Goal: Download file/media

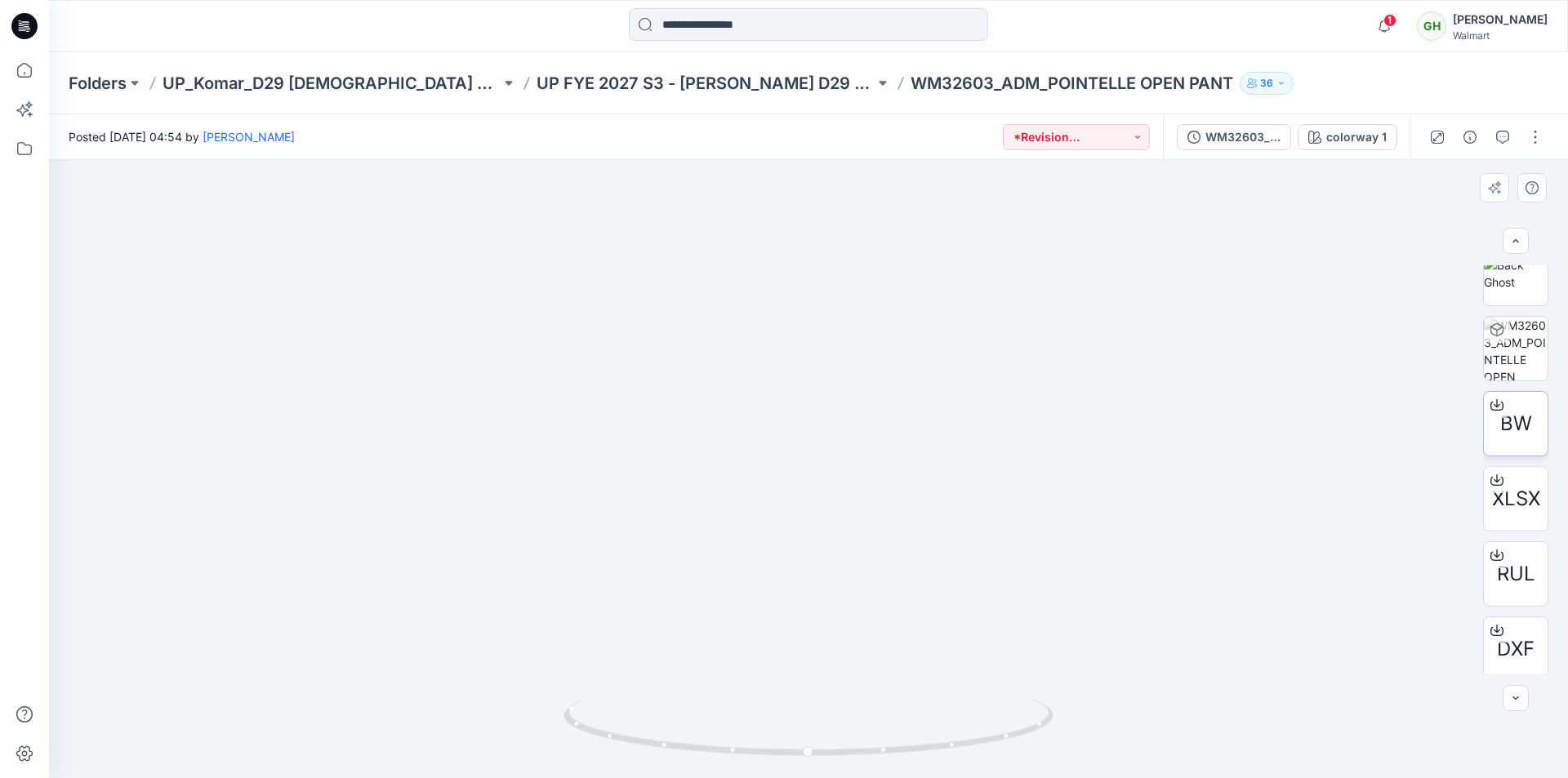
scroll to position [320, 0]
click at [1490, 407] on icon at bounding box center [1496, 410] width 13 height 13
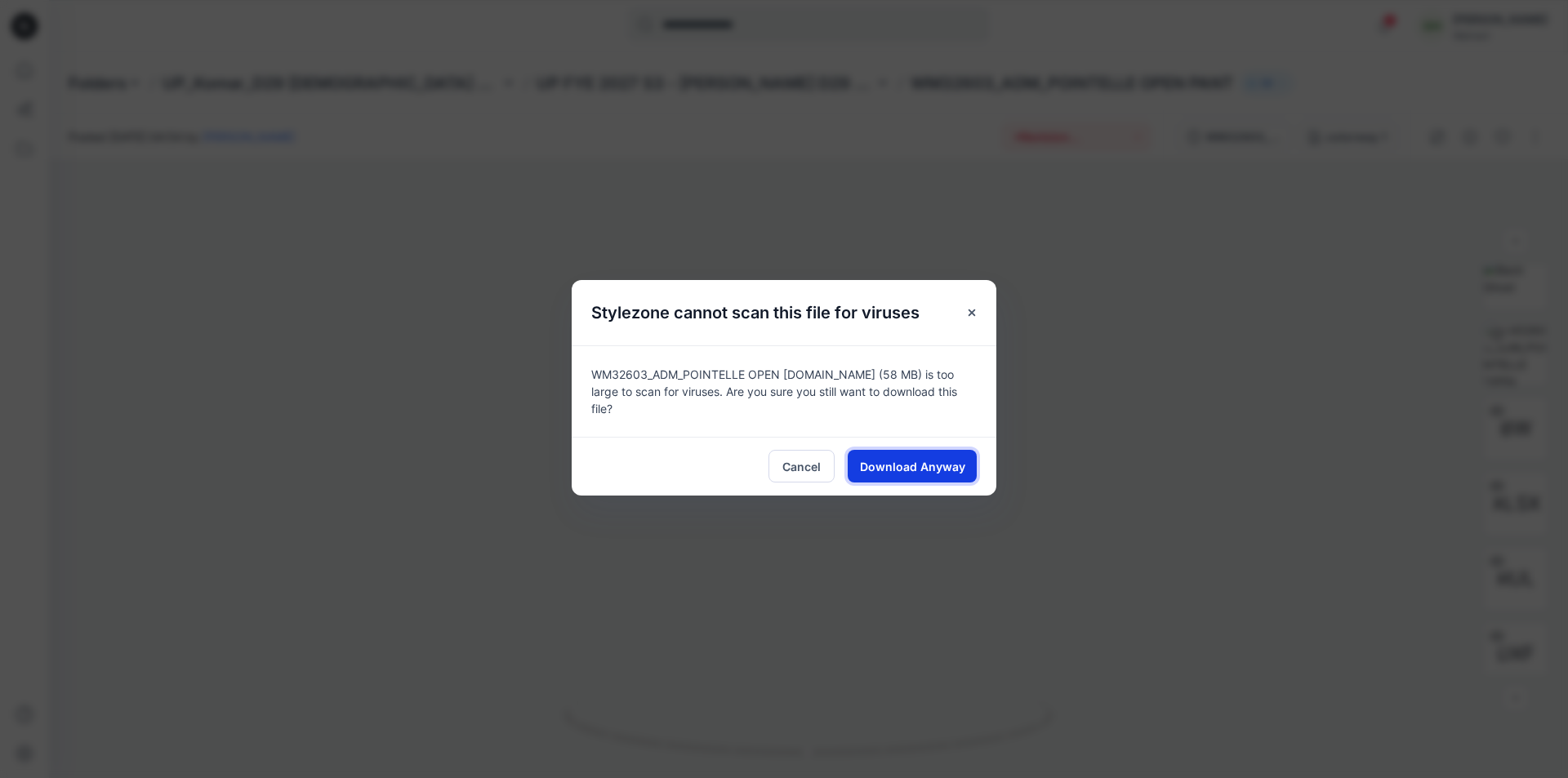
click at [920, 465] on span "Download Anyway" at bounding box center [912, 466] width 106 height 17
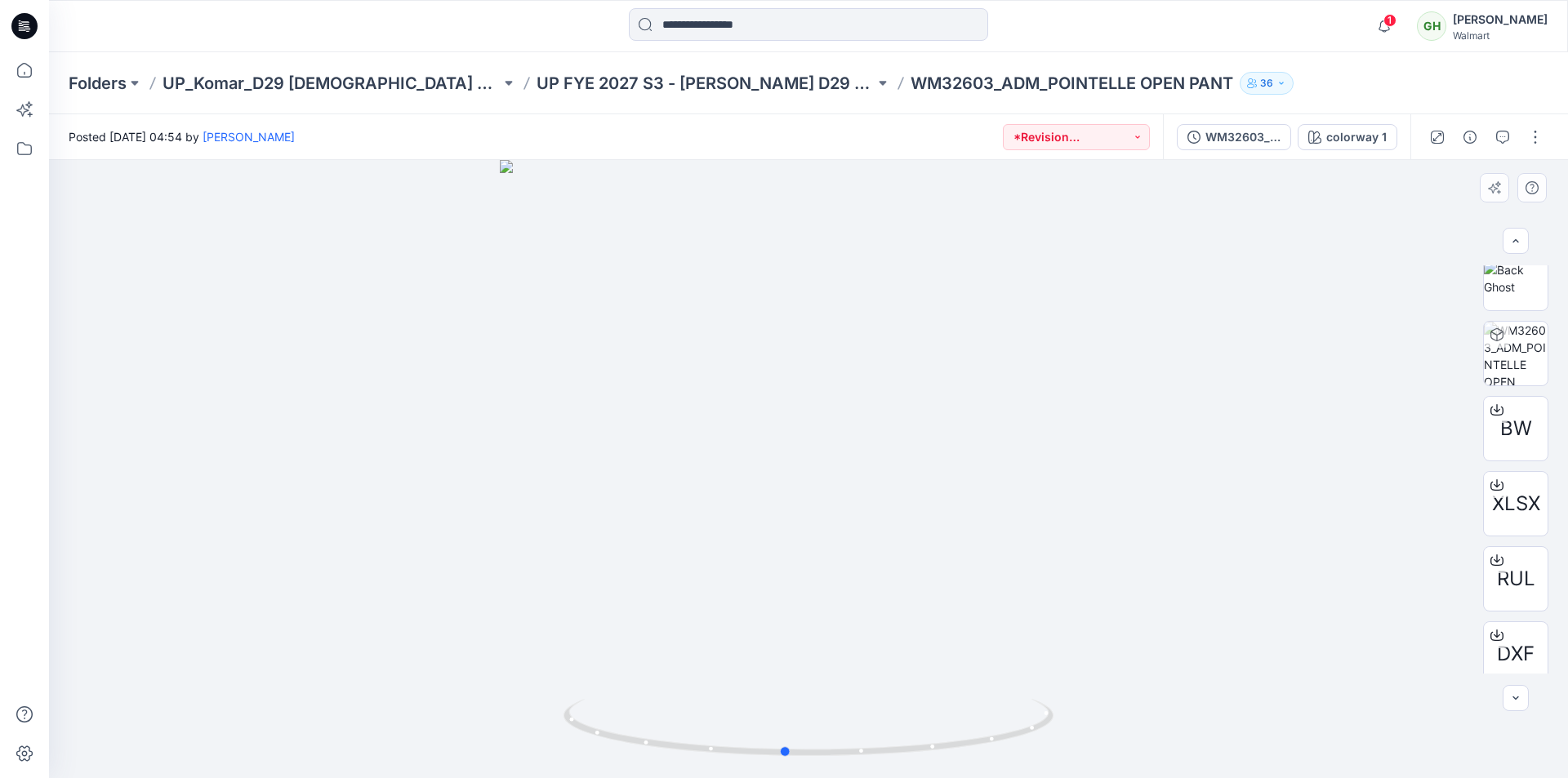
drag, startPoint x: 843, startPoint y: 633, endPoint x: 819, endPoint y: 413, distance: 221.3
click at [29, 81] on icon at bounding box center [24, 70] width 35 height 35
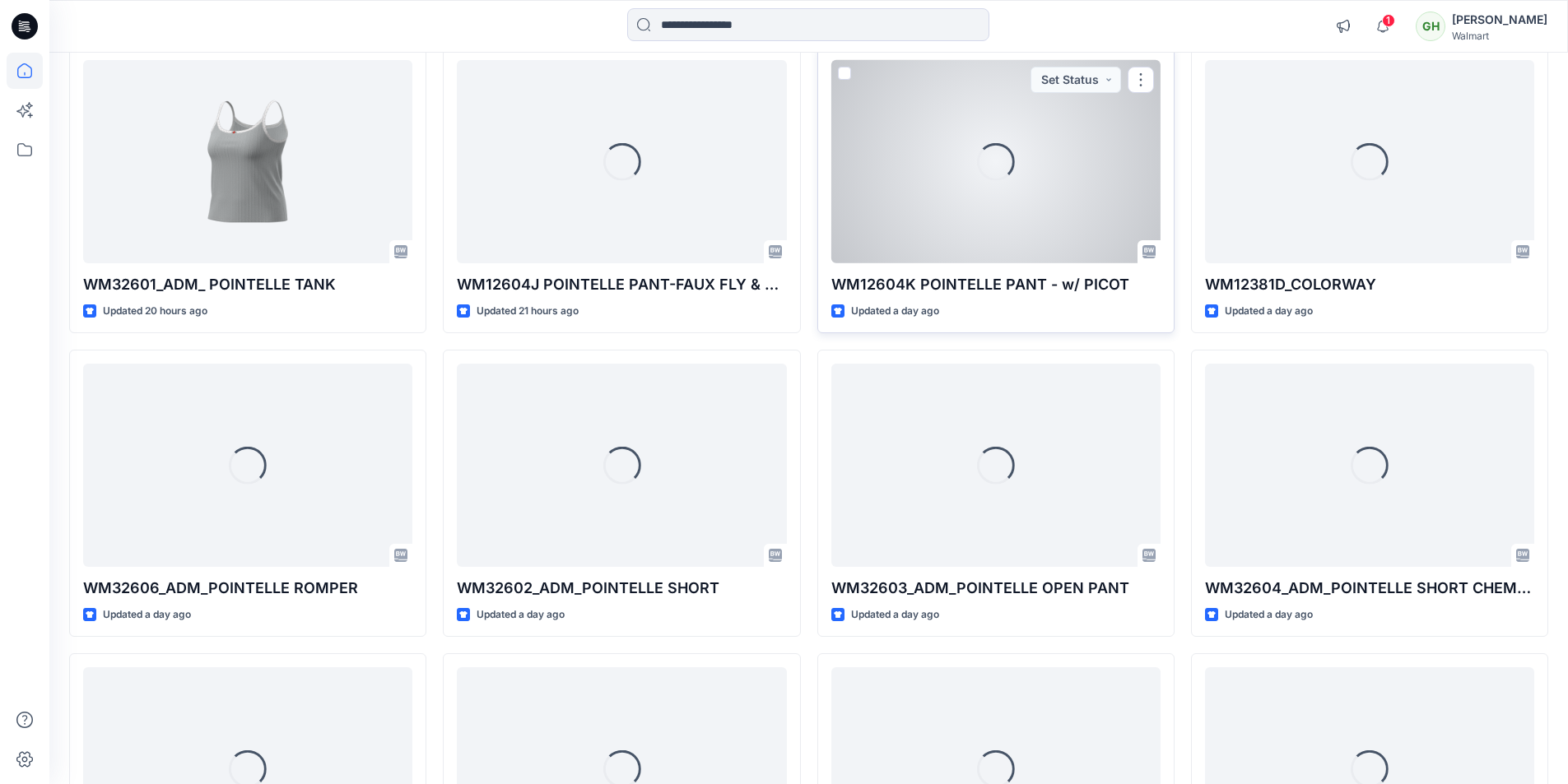
scroll to position [822, 0]
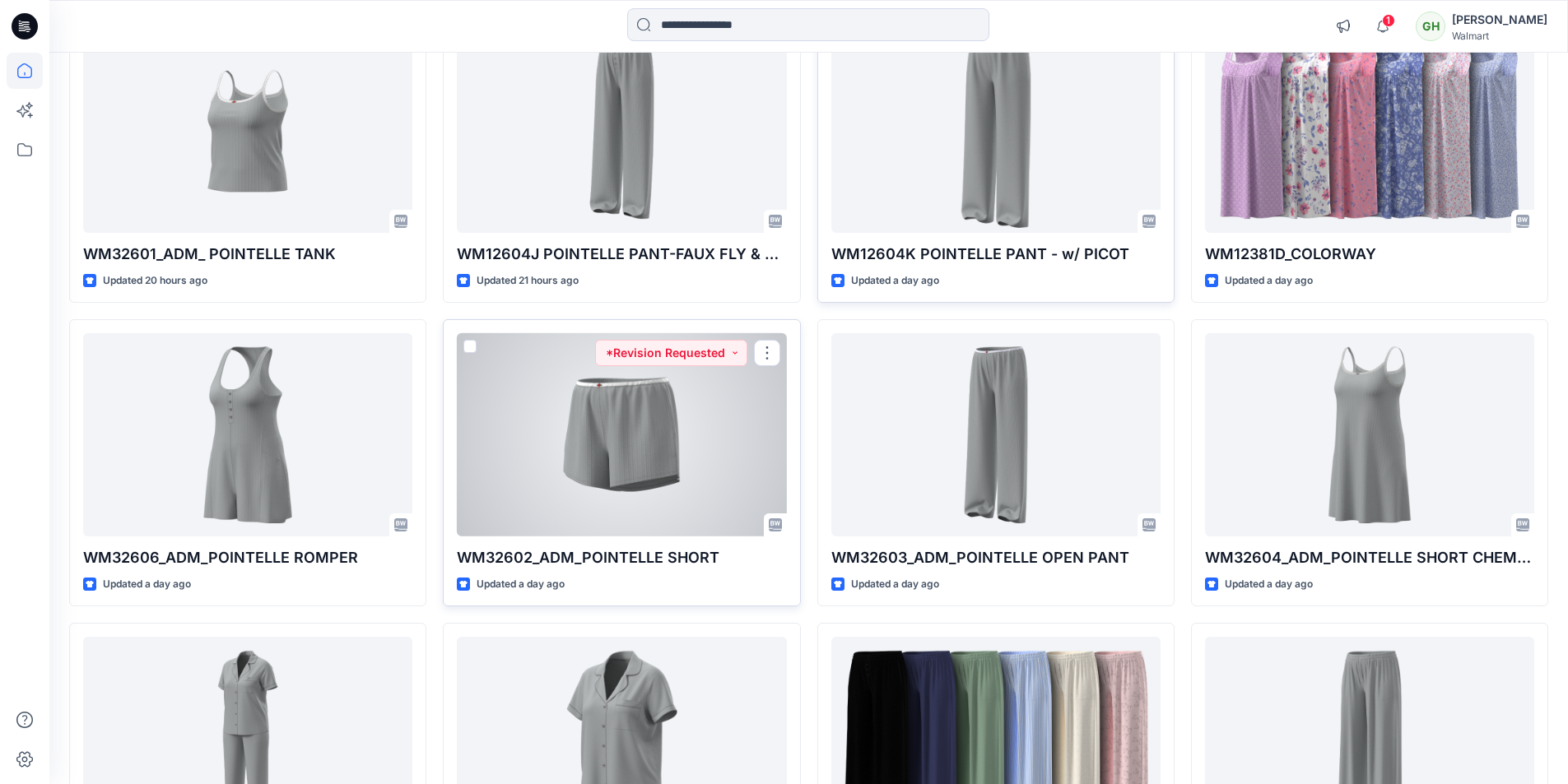
click at [638, 446] on div at bounding box center [622, 434] width 329 height 203
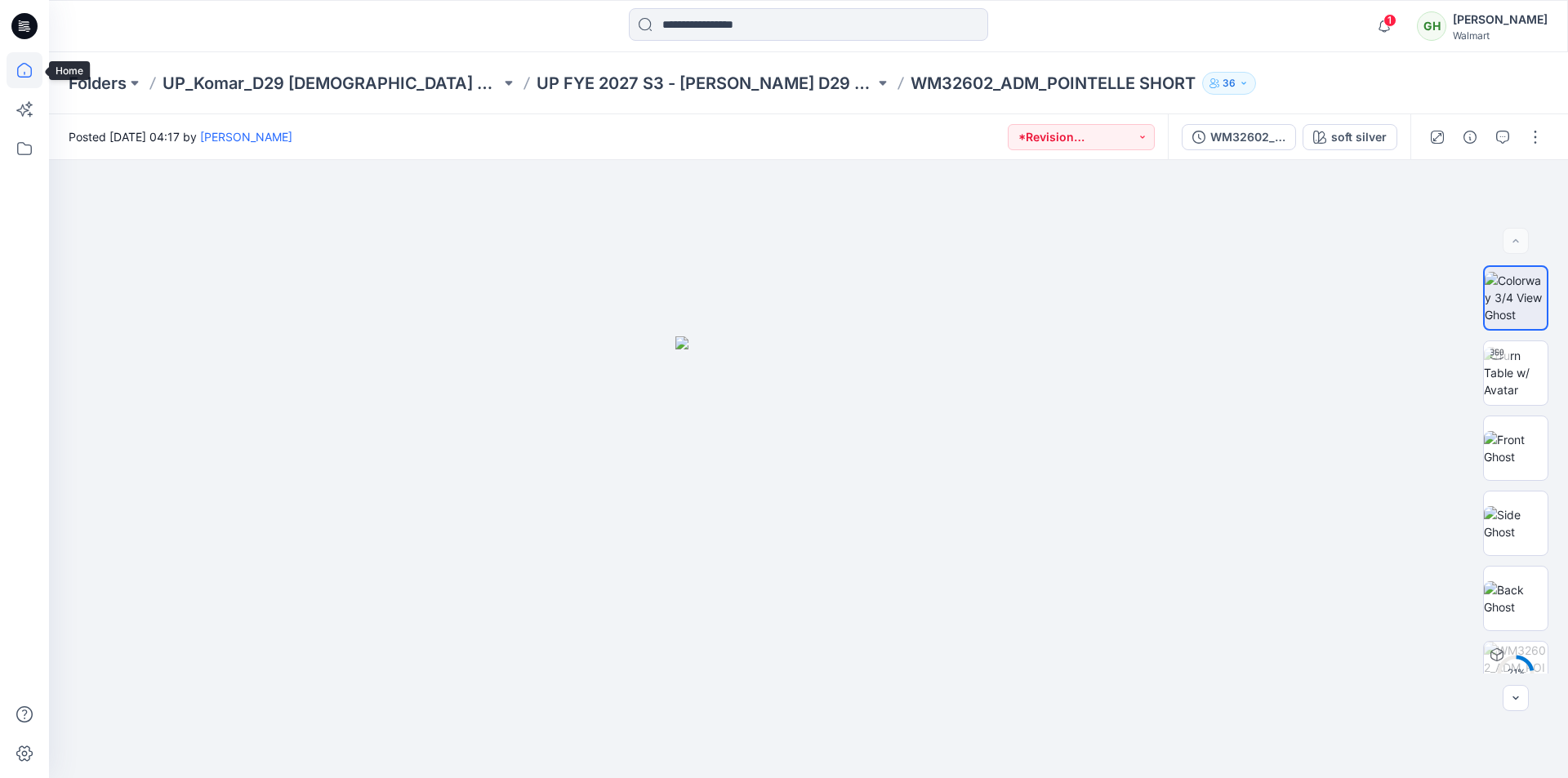
click at [28, 75] on icon at bounding box center [24, 70] width 35 height 35
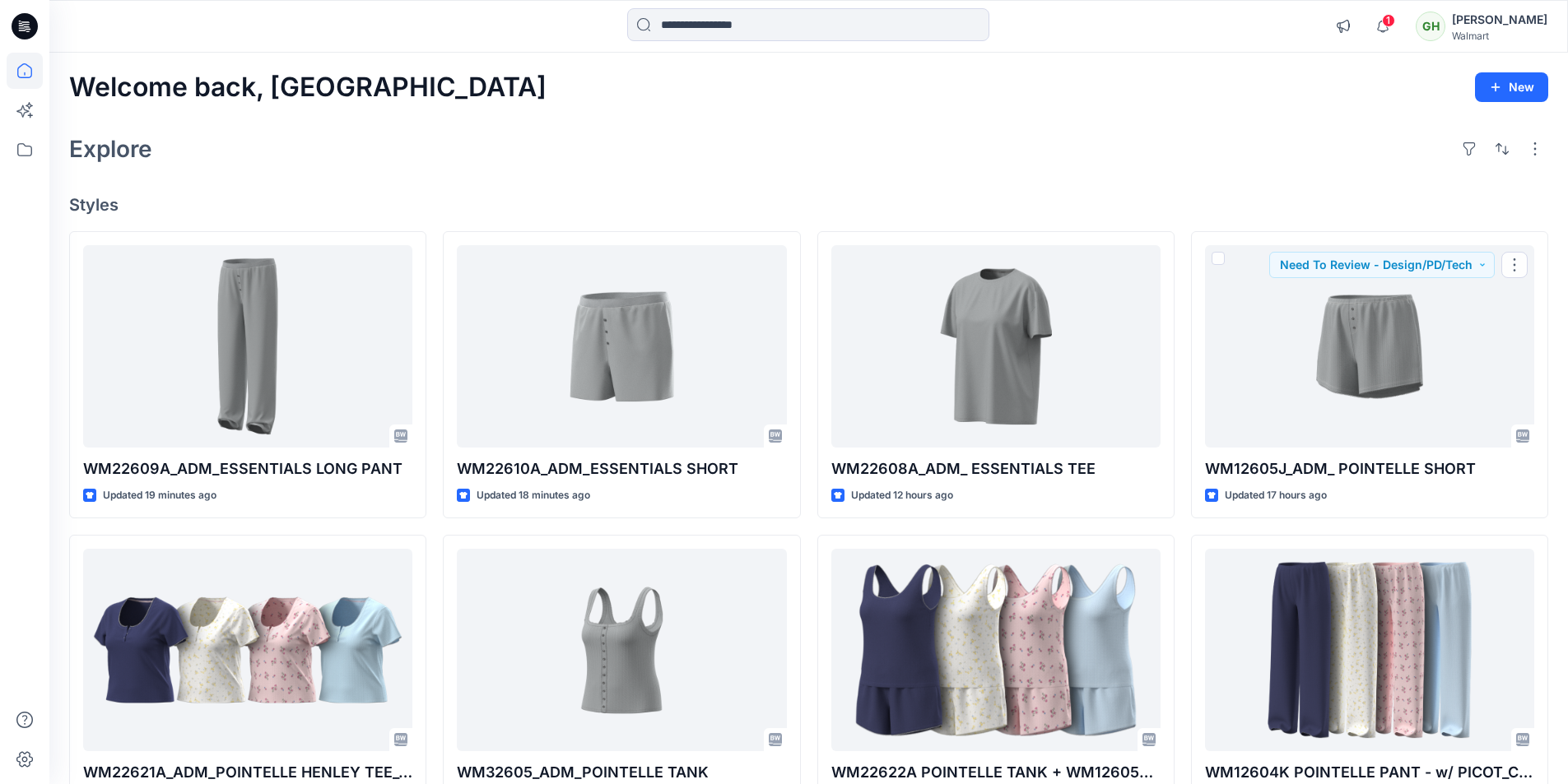
click at [1295, 141] on div "Explore" at bounding box center [808, 148] width 1479 height 39
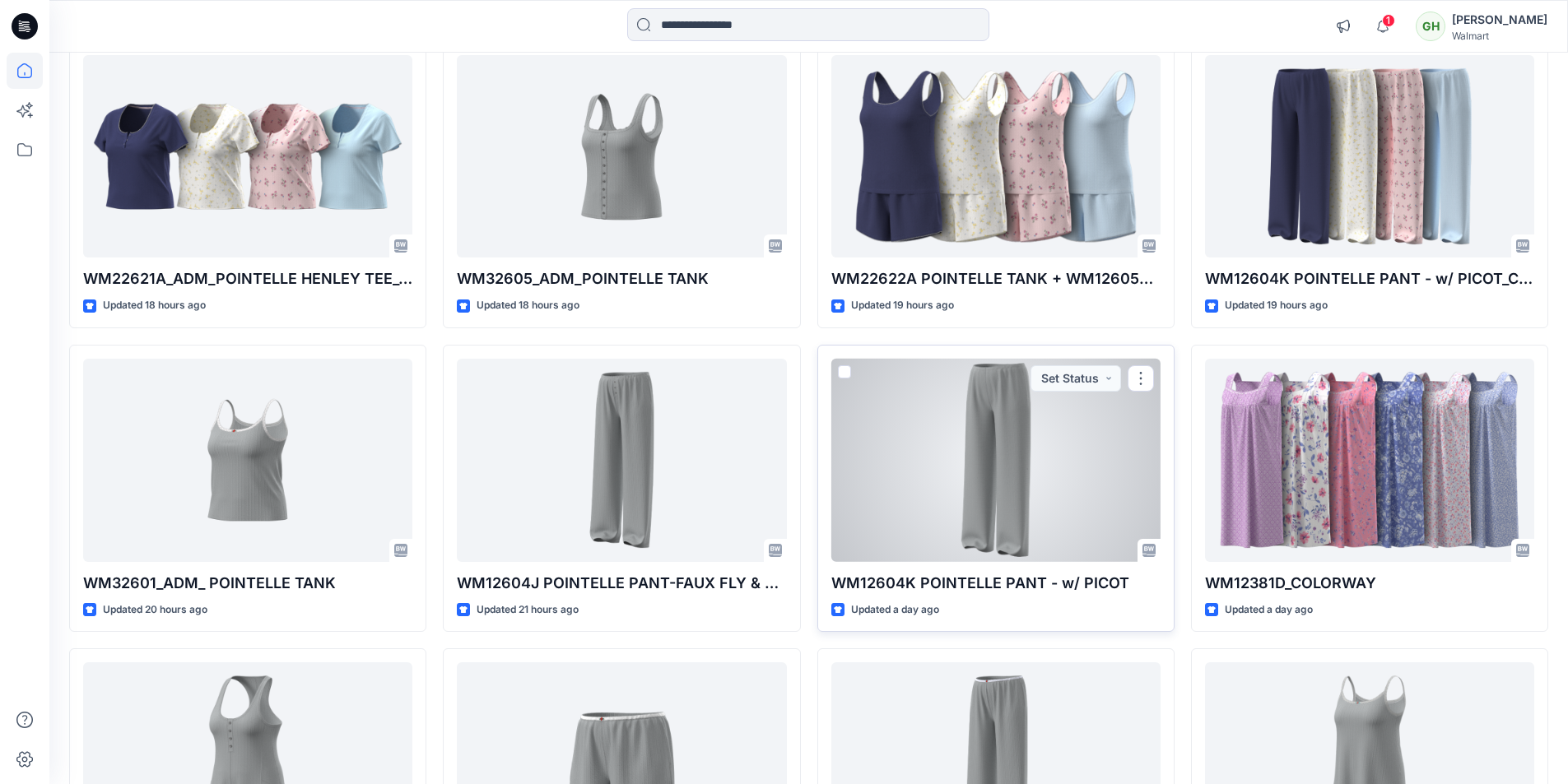
scroll to position [822, 0]
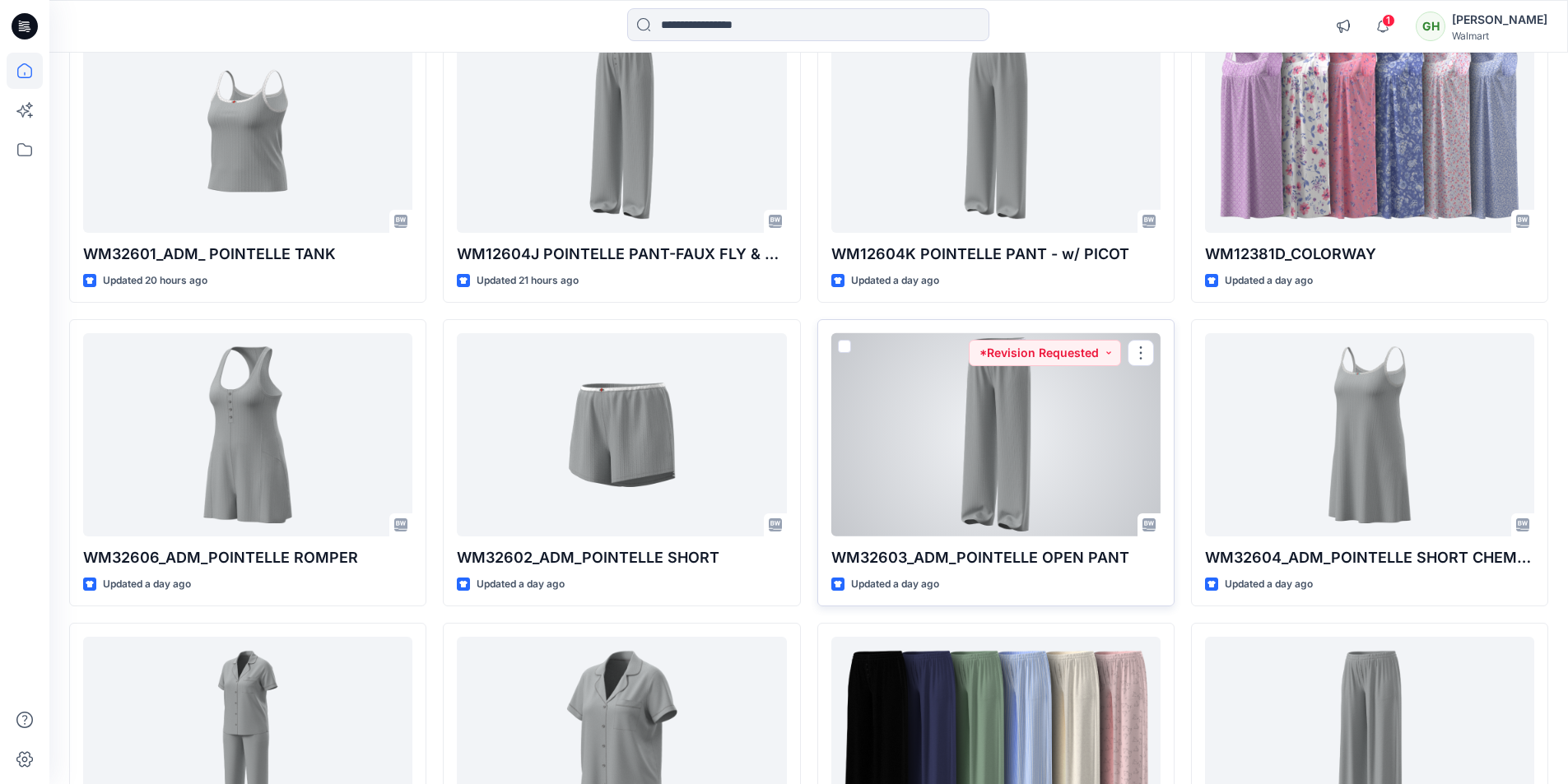
click at [973, 411] on div at bounding box center [996, 434] width 329 height 203
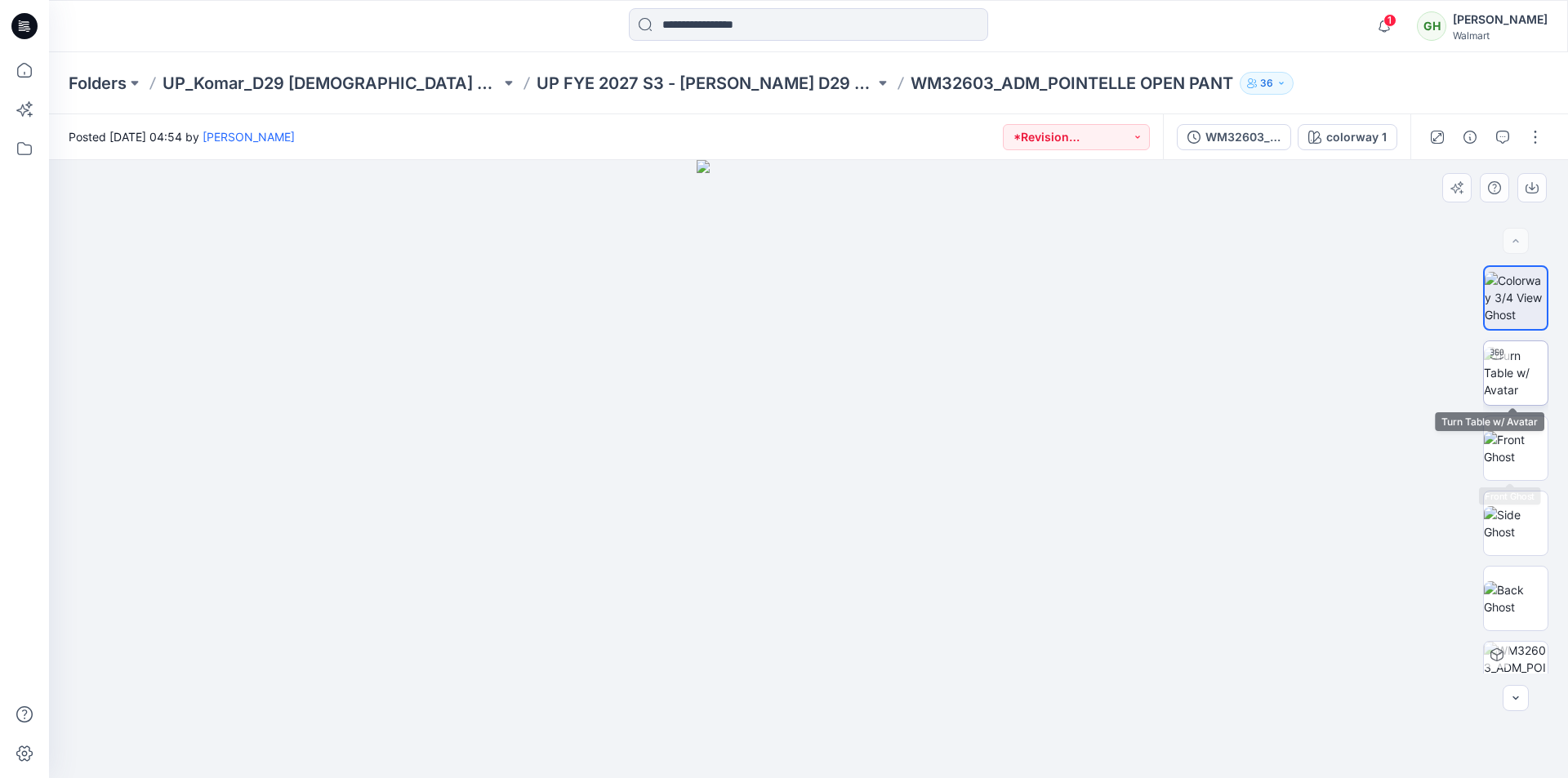
click at [1527, 363] on img at bounding box center [1516, 373] width 64 height 51
